Goal: Information Seeking & Learning: Learn about a topic

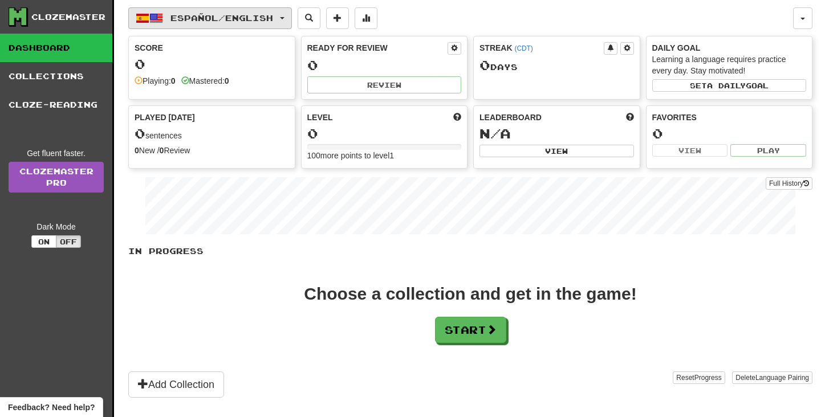
click at [268, 20] on span "Español / English" at bounding box center [221, 18] width 103 height 10
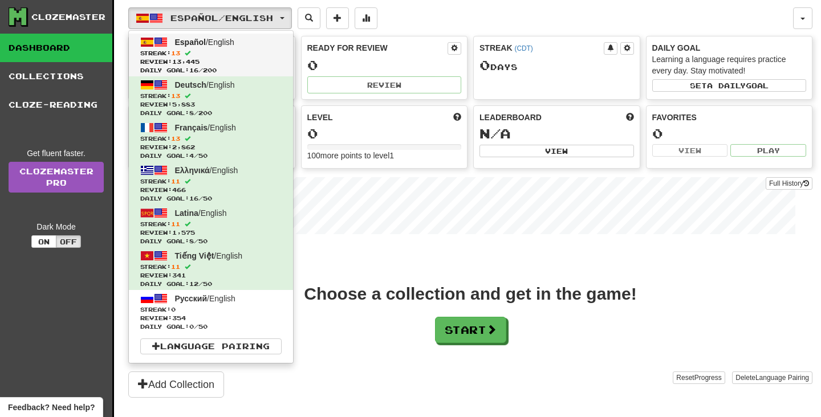
click at [249, 47] on link "Español / English Streak: 13 Review: 13,445 Daily Goal: 16 / 200" at bounding box center [211, 55] width 164 height 43
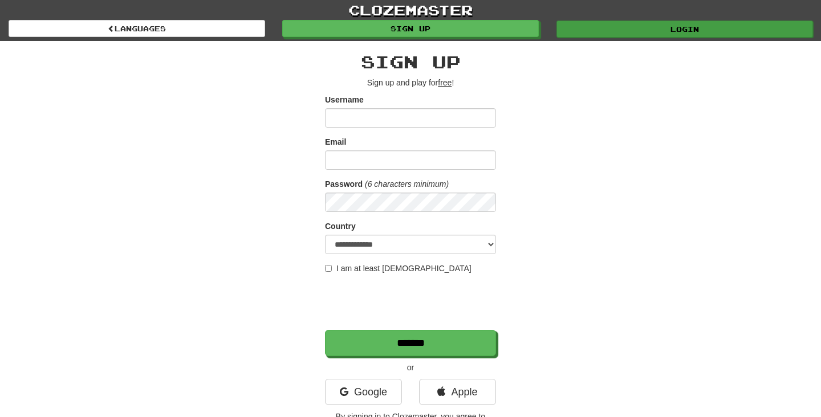
click at [584, 30] on link "Login" at bounding box center [684, 29] width 256 height 17
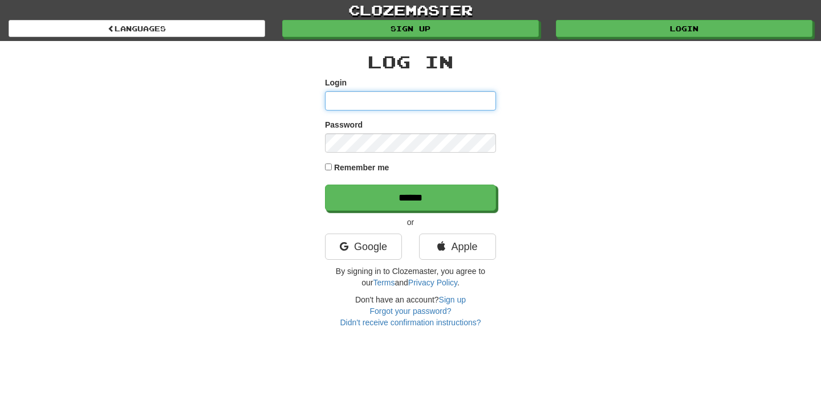
type input "********"
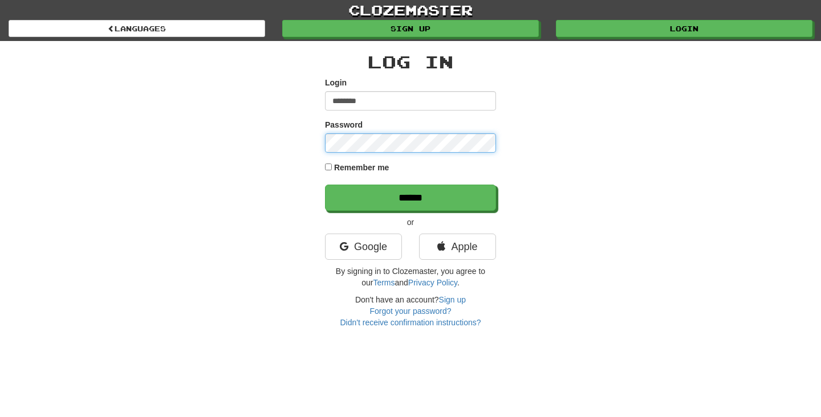
click at [410, 197] on input "******" at bounding box center [410, 198] width 171 height 26
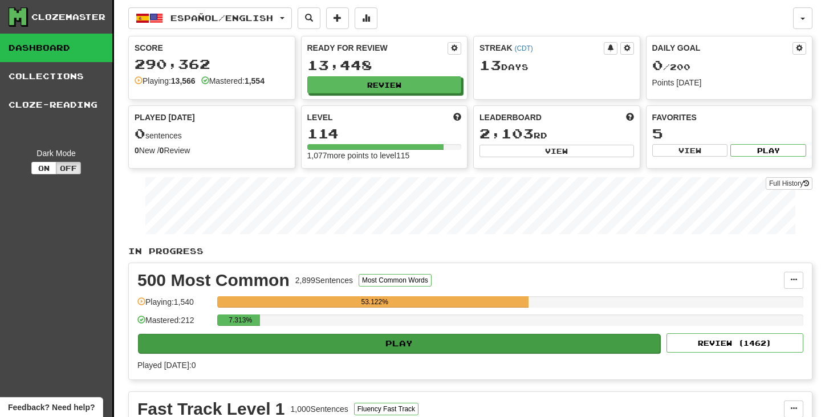
click at [504, 345] on button "Play" at bounding box center [399, 343] width 522 height 19
select select "**"
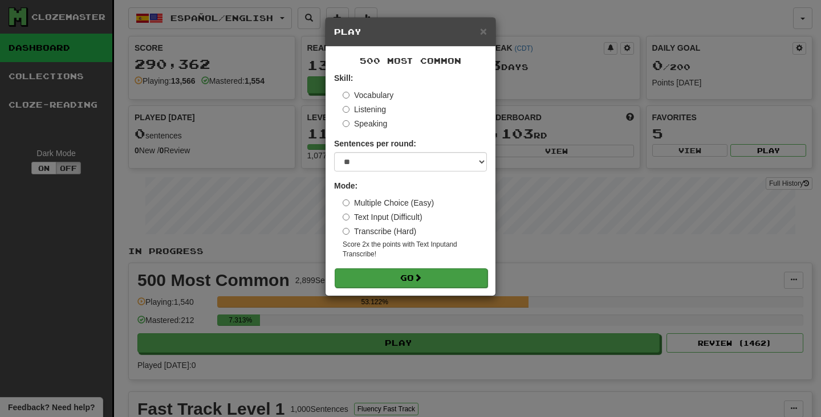
click at [438, 274] on button "Go" at bounding box center [411, 277] width 153 height 19
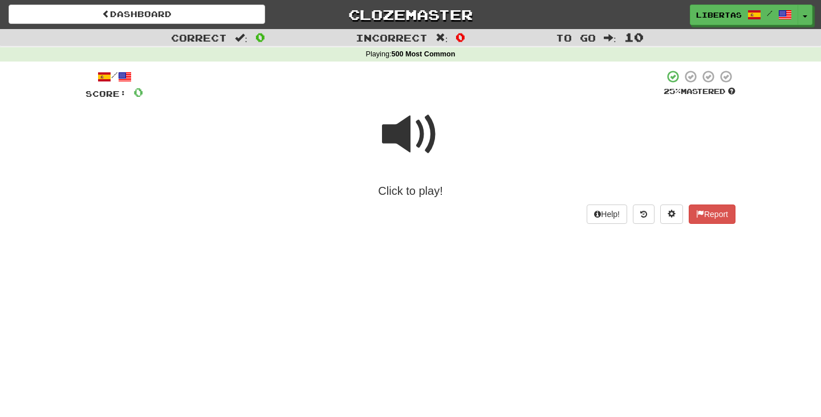
click at [397, 146] on span at bounding box center [410, 134] width 57 height 57
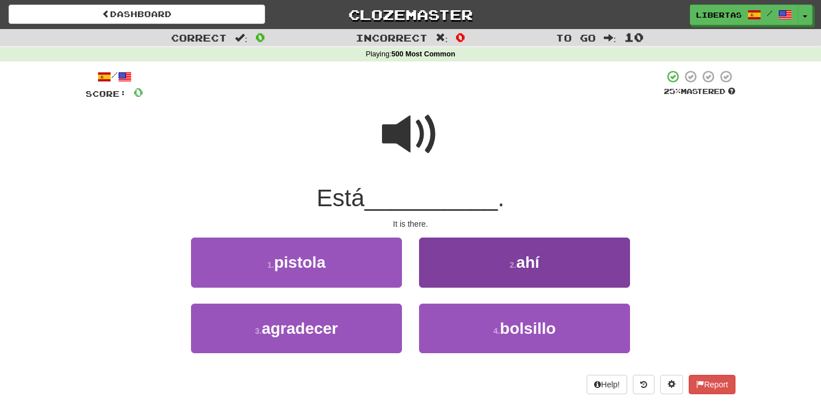
click at [468, 256] on button "2 . ahí" at bounding box center [524, 263] width 211 height 50
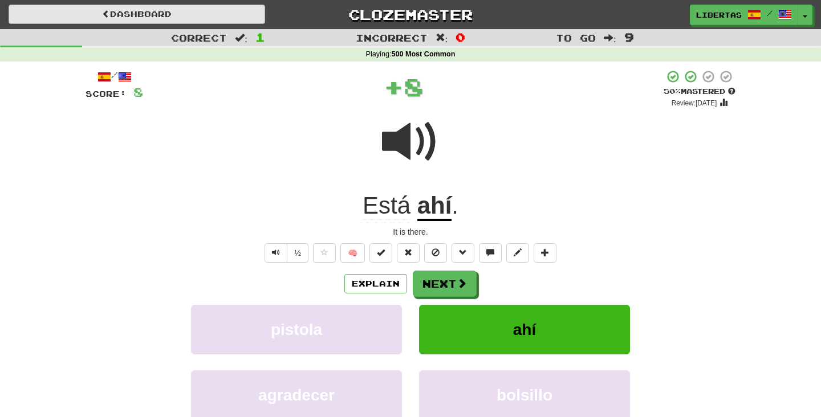
click at [199, 17] on link "Dashboard" at bounding box center [137, 14] width 256 height 19
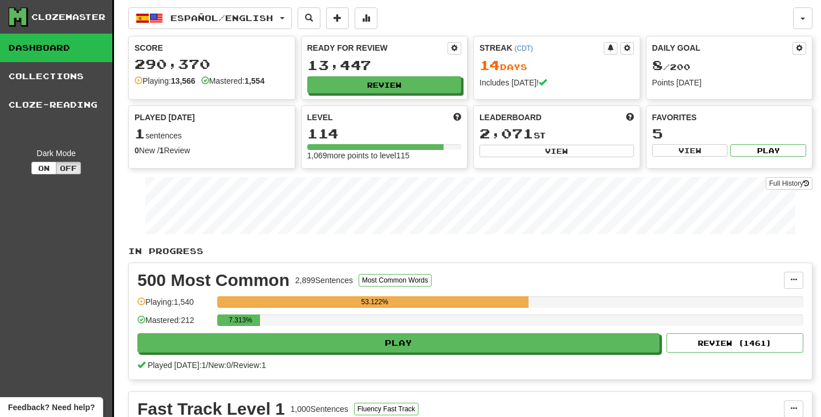
click at [199, 17] on span "Español / English" at bounding box center [221, 18] width 103 height 10
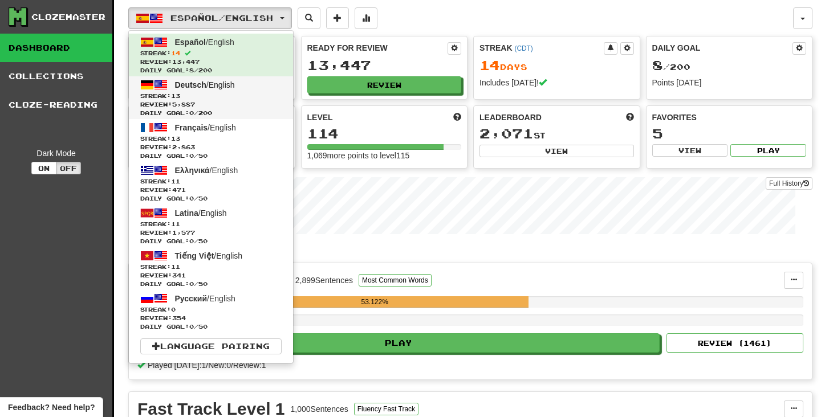
click at [223, 96] on span "Streak: 13" at bounding box center [210, 96] width 141 height 9
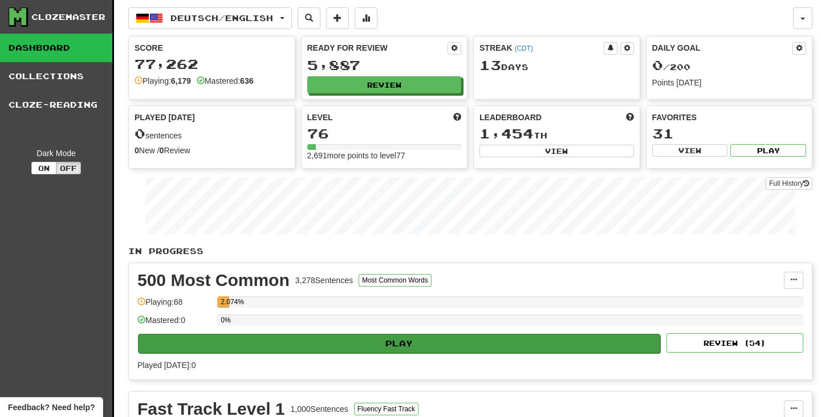
click at [406, 342] on button "Play" at bounding box center [399, 343] width 522 height 19
select select "**"
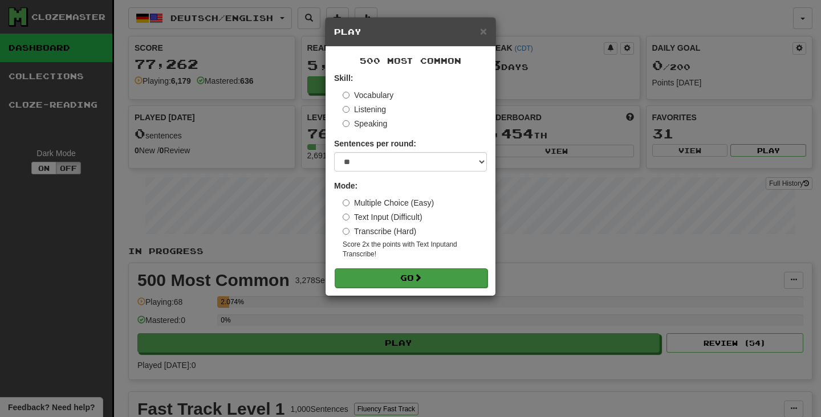
click at [388, 277] on button "Go" at bounding box center [411, 277] width 153 height 19
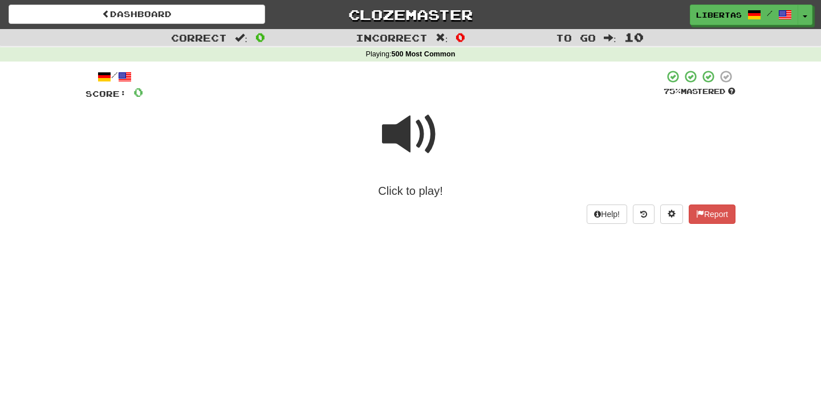
click at [410, 138] on span at bounding box center [410, 134] width 57 height 57
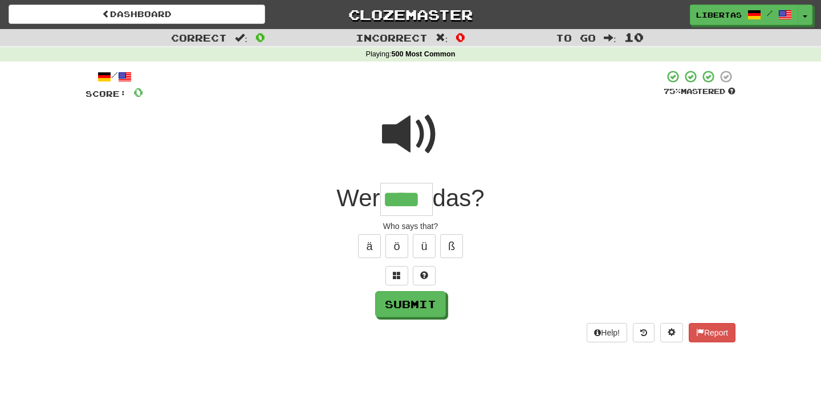
type input "****"
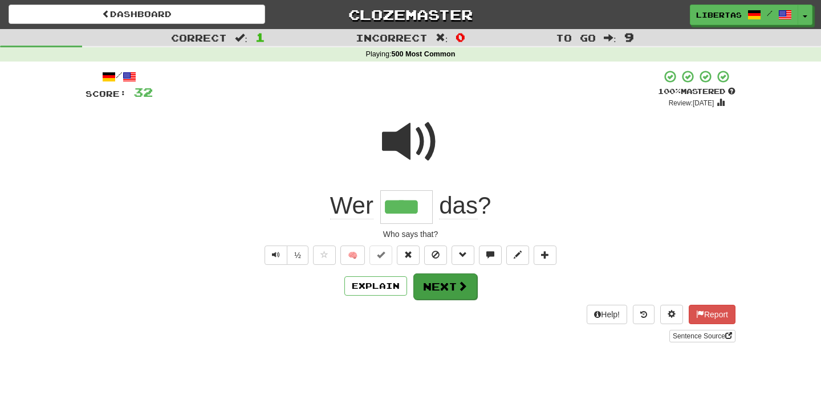
click at [450, 282] on button "Next" at bounding box center [445, 287] width 64 height 26
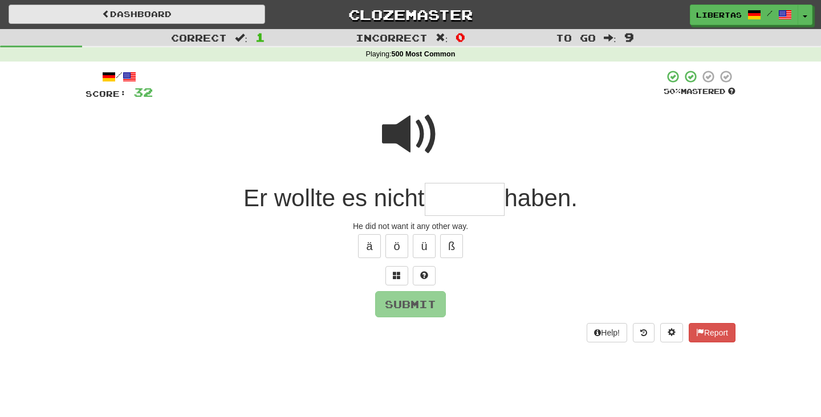
click at [208, 19] on link "Dashboard" at bounding box center [137, 14] width 256 height 19
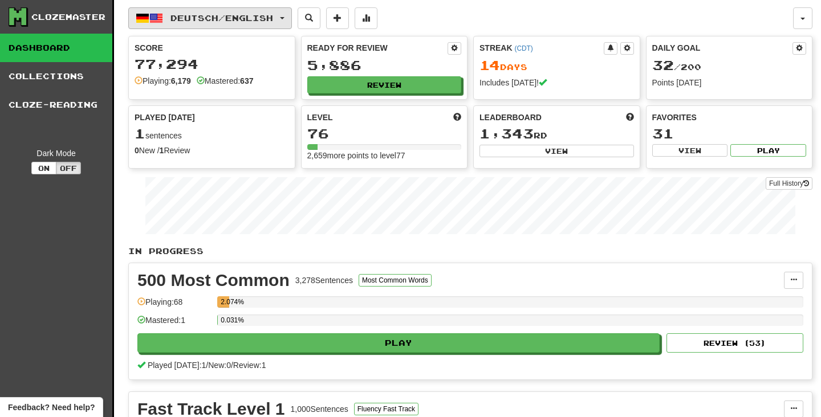
click at [229, 18] on span "Deutsch / English" at bounding box center [221, 18] width 103 height 10
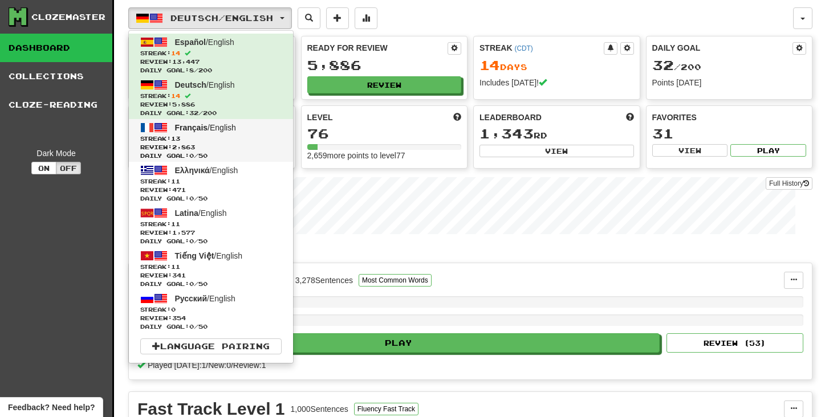
click at [241, 135] on span "Streak: 13" at bounding box center [210, 139] width 141 height 9
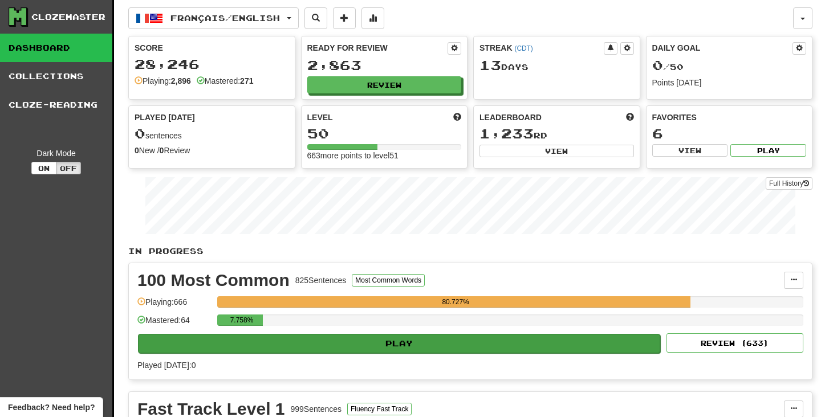
click at [335, 344] on button "Play" at bounding box center [399, 343] width 522 height 19
select select "**"
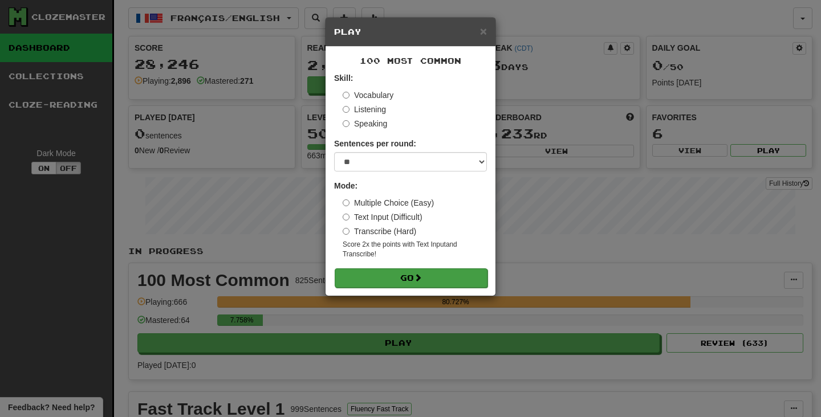
click at [376, 276] on button "Go" at bounding box center [411, 277] width 153 height 19
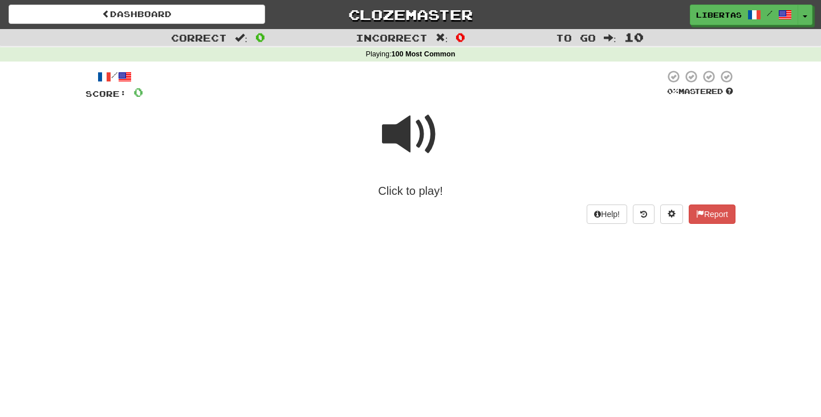
click at [404, 129] on span at bounding box center [410, 134] width 57 height 57
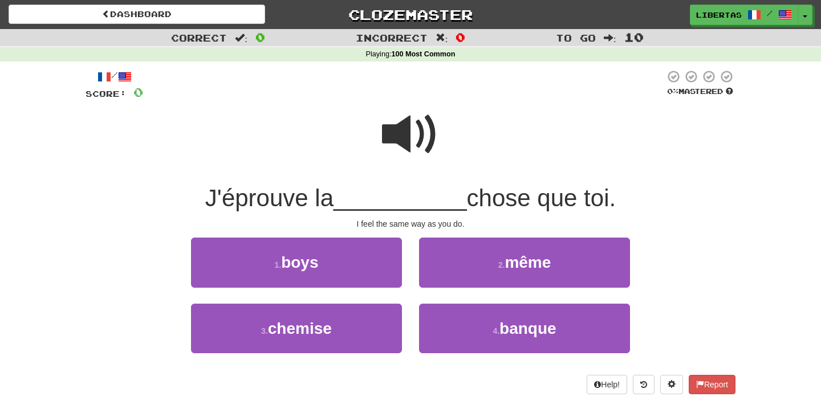
click at [403, 132] on span at bounding box center [410, 134] width 57 height 57
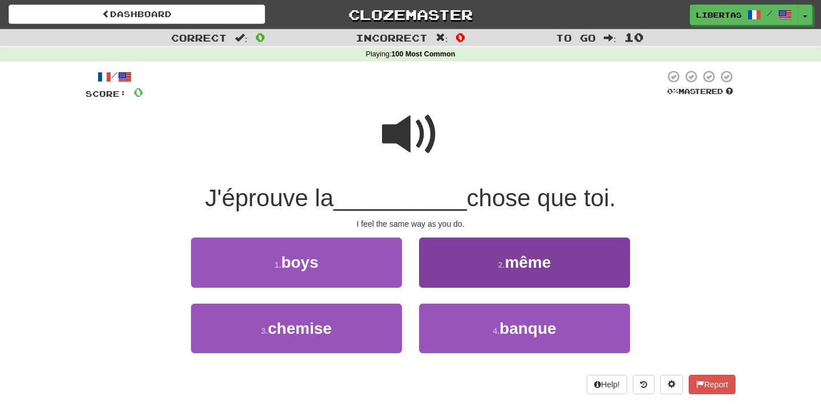
click at [457, 254] on button "2 . même" at bounding box center [524, 263] width 211 height 50
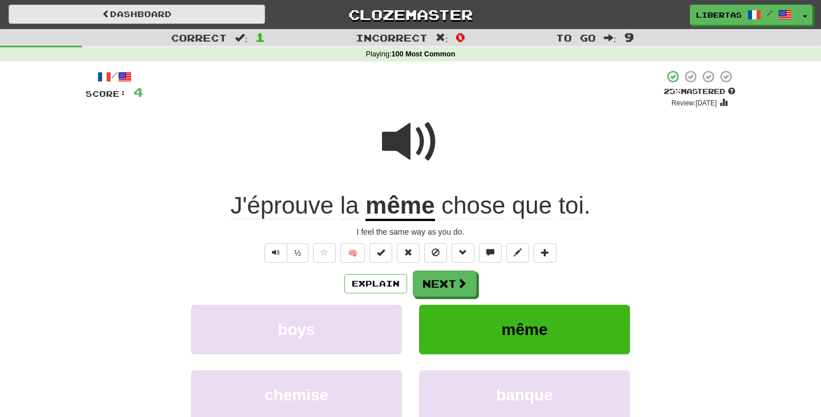
click at [208, 15] on link "Dashboard" at bounding box center [137, 14] width 256 height 19
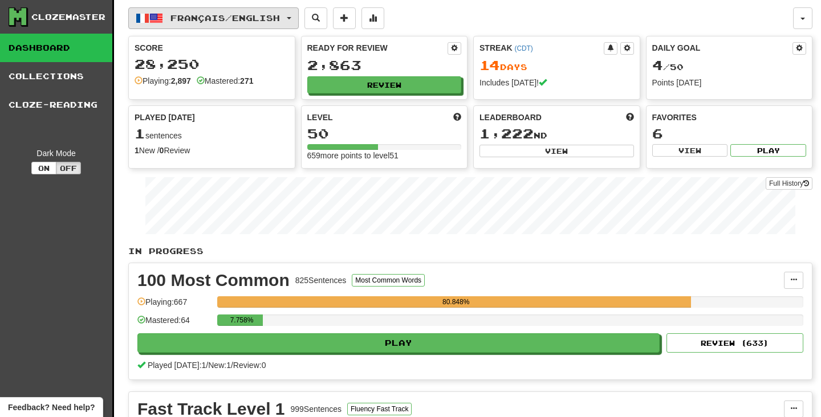
click at [247, 19] on span "Français / English" at bounding box center [224, 18] width 109 height 10
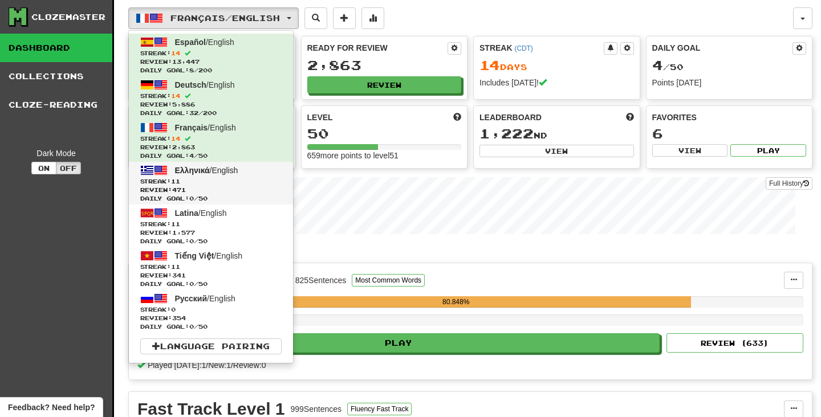
click at [246, 183] on span "Streak: 11" at bounding box center [210, 181] width 141 height 9
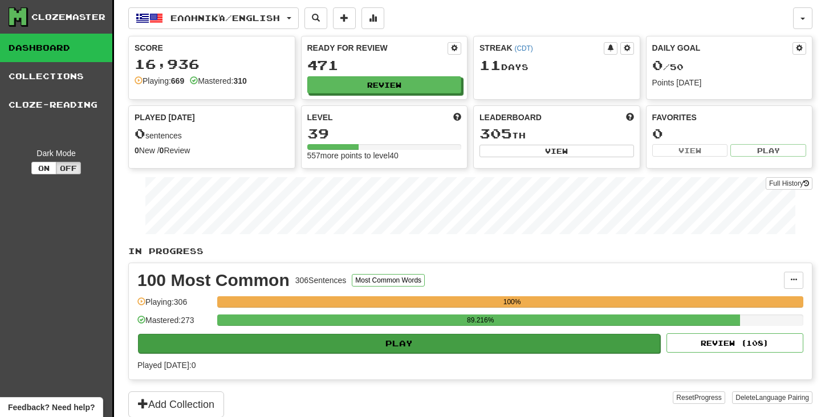
click at [325, 345] on button "Play" at bounding box center [399, 343] width 522 height 19
select select "**"
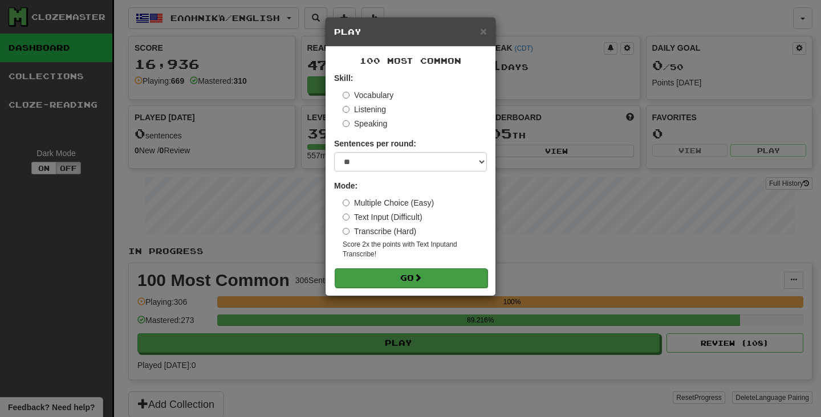
click at [371, 274] on button "Go" at bounding box center [411, 277] width 153 height 19
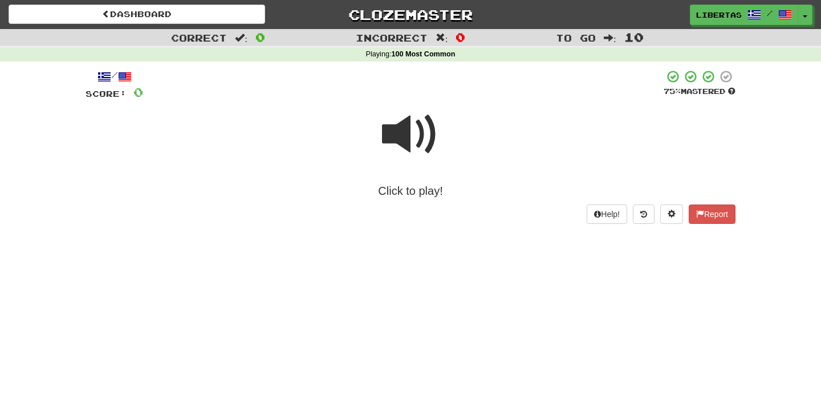
click at [401, 136] on span at bounding box center [410, 134] width 57 height 57
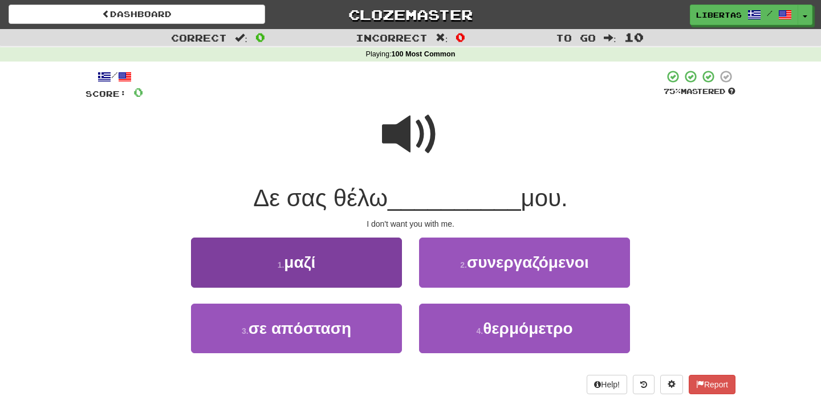
click at [351, 264] on button "1 . μαζί" at bounding box center [296, 263] width 211 height 50
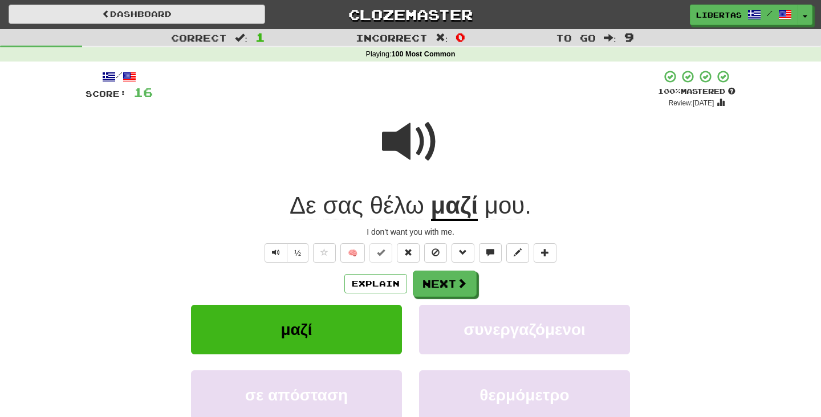
click at [215, 14] on link "Dashboard" at bounding box center [137, 14] width 256 height 19
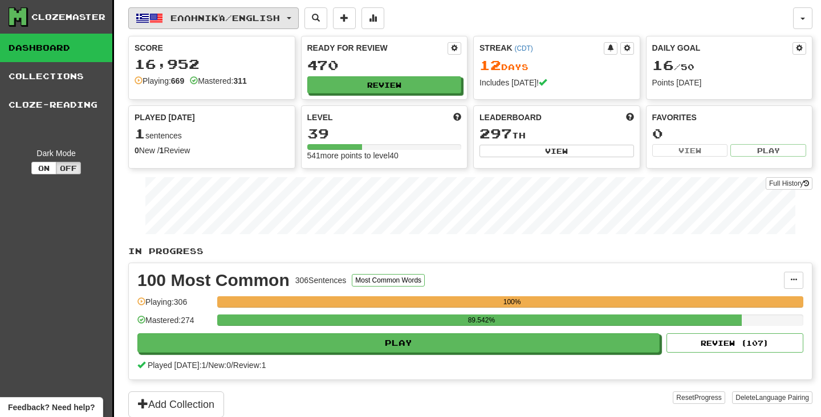
click at [253, 17] on span "Ελληνικά / English" at bounding box center [224, 18] width 109 height 10
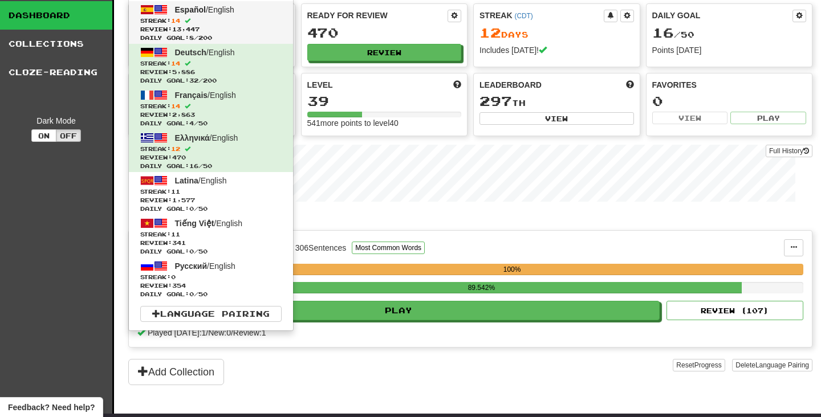
scroll to position [42, 0]
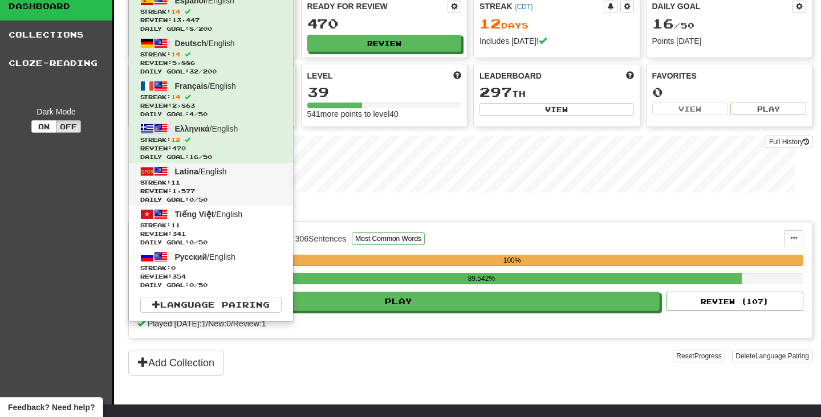
click at [233, 181] on span "Streak: 11" at bounding box center [210, 182] width 141 height 9
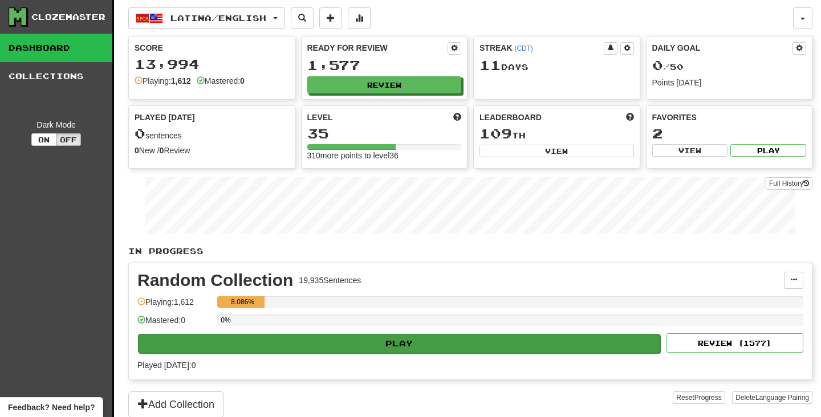
click at [305, 344] on button "Play" at bounding box center [399, 343] width 522 height 19
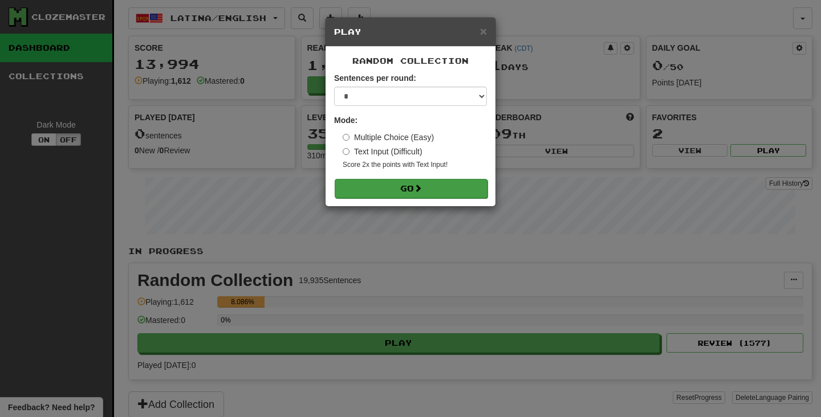
click at [362, 184] on button "Go" at bounding box center [411, 188] width 153 height 19
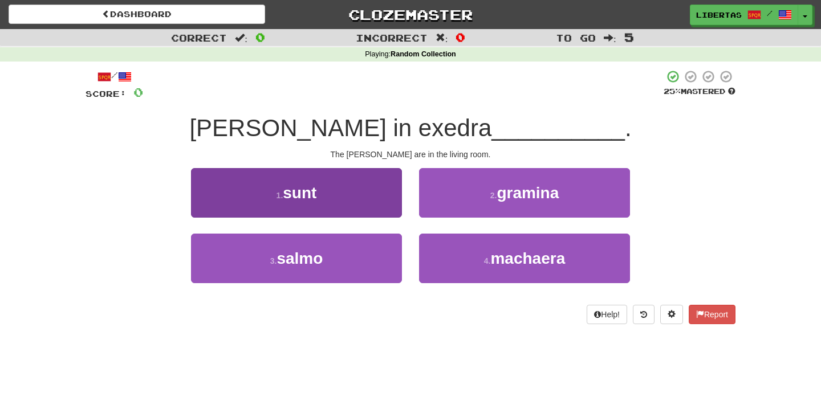
click at [355, 182] on button "1 . sunt" at bounding box center [296, 193] width 211 height 50
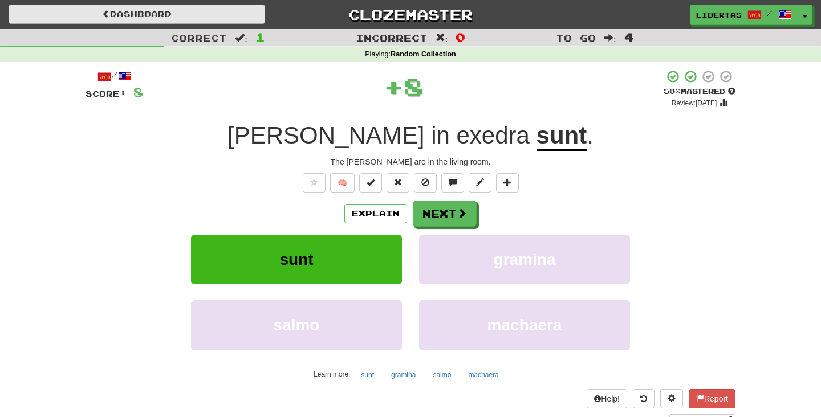
click at [202, 12] on link "Dashboard" at bounding box center [137, 14] width 256 height 19
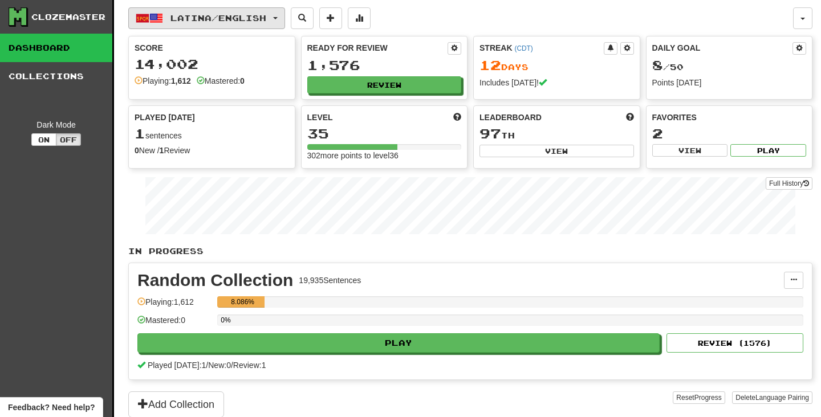
click at [217, 23] on button "Latina / English" at bounding box center [206, 18] width 157 height 22
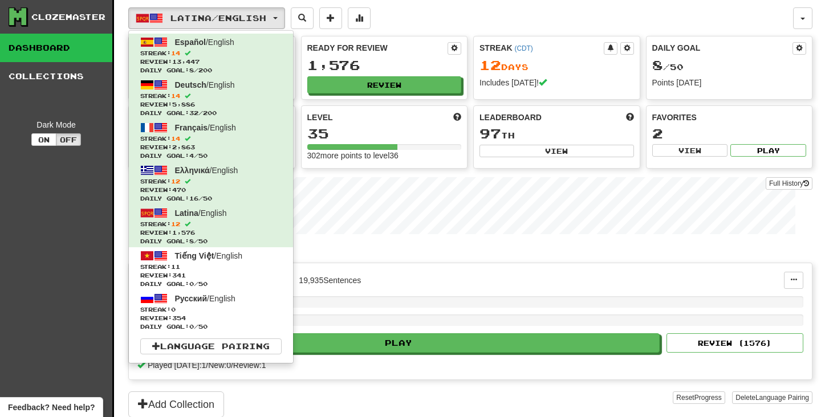
click at [248, 264] on span "Streak: 11" at bounding box center [210, 267] width 141 height 9
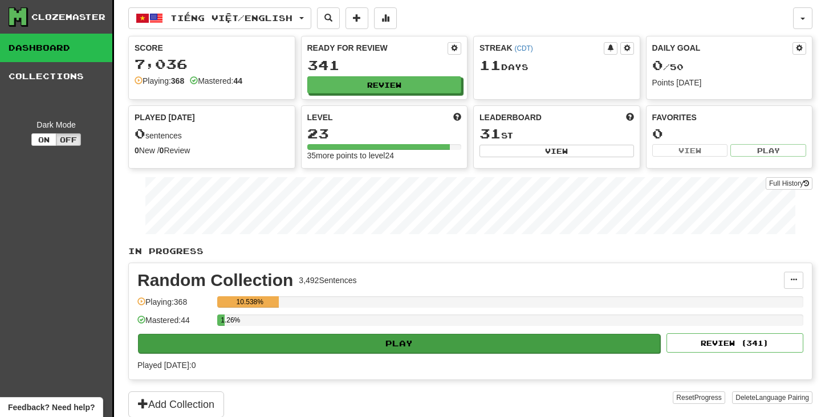
click at [278, 345] on button "Play" at bounding box center [399, 343] width 522 height 19
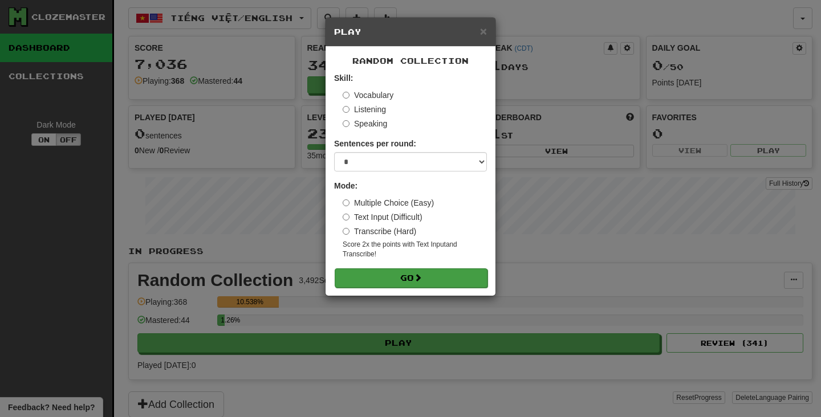
click at [366, 279] on button "Go" at bounding box center [411, 277] width 153 height 19
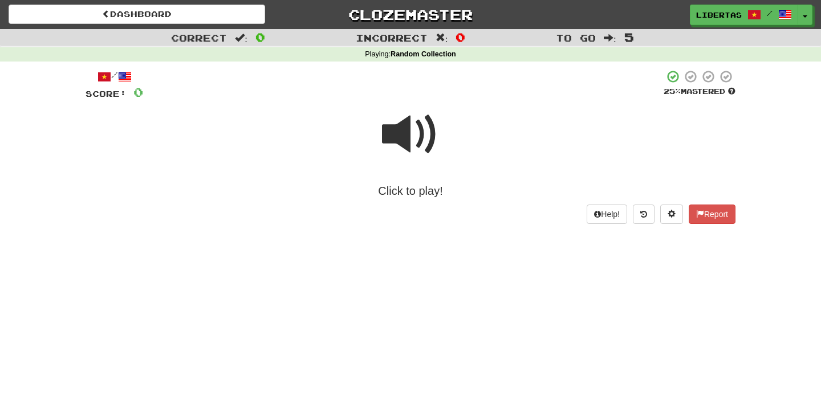
click at [402, 139] on span at bounding box center [410, 134] width 57 height 57
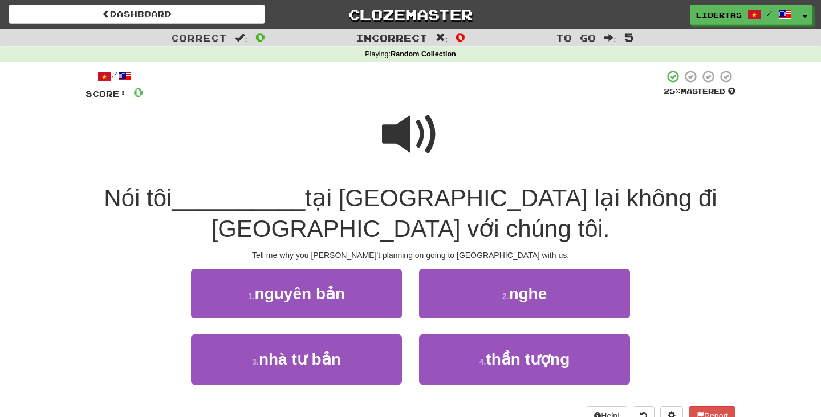
click at [396, 138] on span at bounding box center [410, 134] width 57 height 57
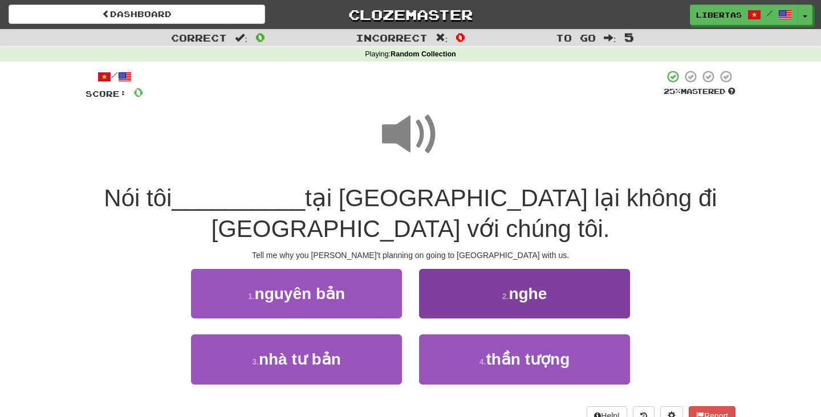
click at [453, 290] on button "2 . nghe" at bounding box center [524, 294] width 211 height 50
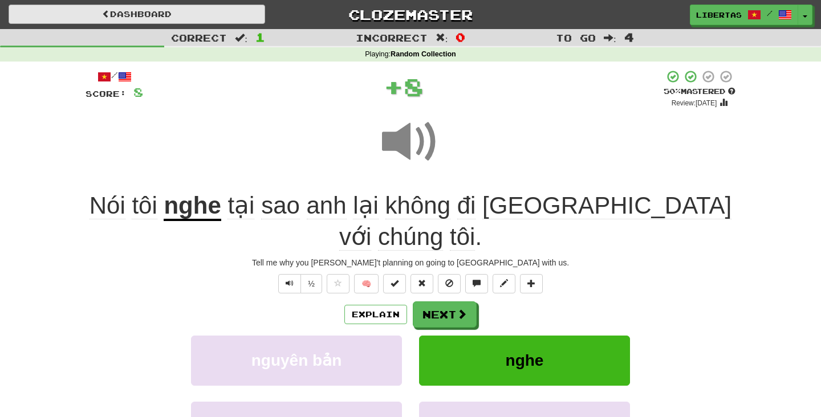
click at [213, 10] on link "Dashboard" at bounding box center [137, 14] width 256 height 19
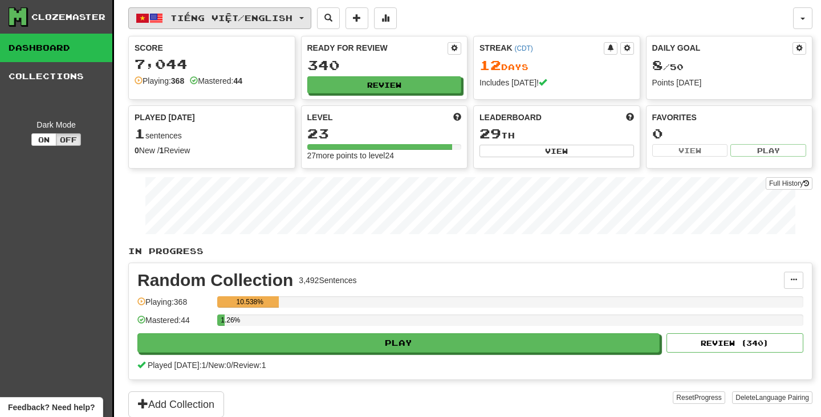
click at [215, 18] on span "Tiếng Việt / English" at bounding box center [231, 18] width 122 height 10
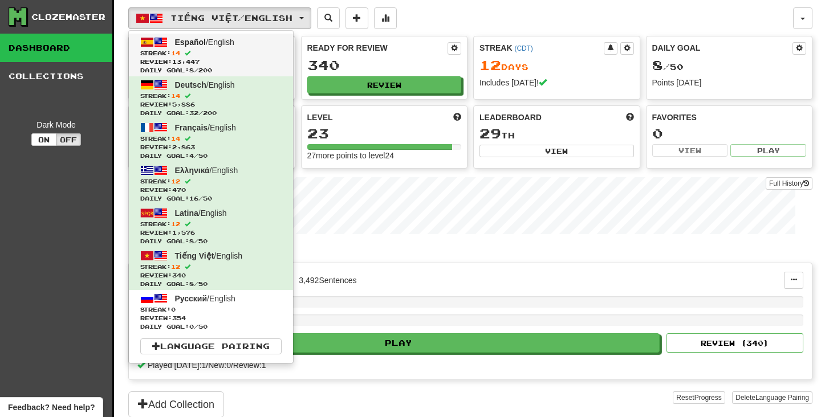
click at [240, 49] on span "Streak: 14" at bounding box center [210, 53] width 141 height 9
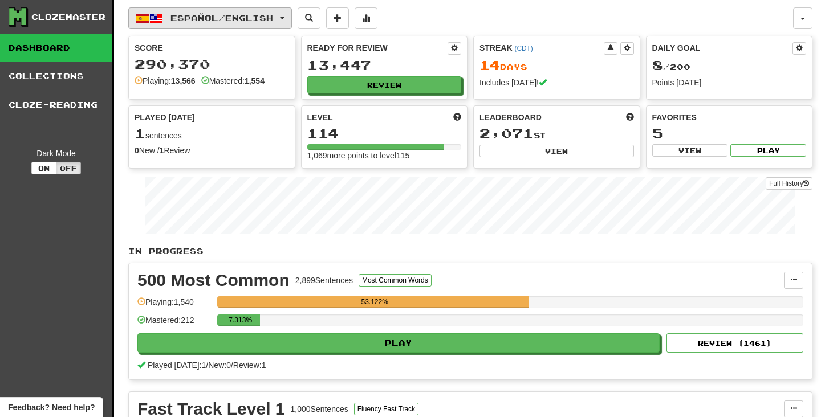
click at [273, 18] on span "Español / English" at bounding box center [221, 18] width 103 height 10
